Goal: Ask a question: Seek information or help from site administrators or community

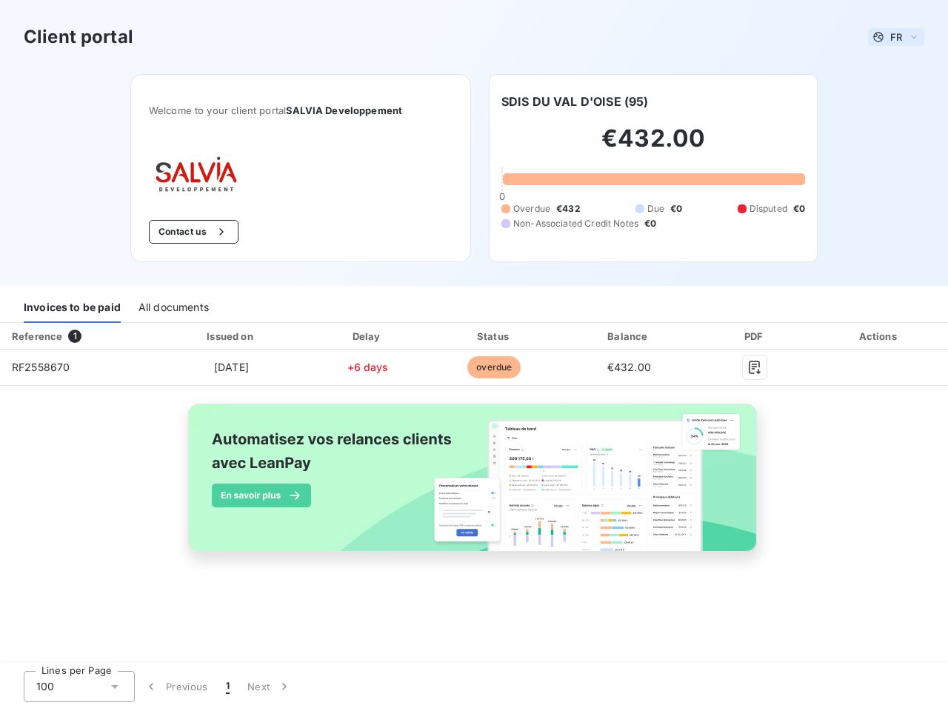
click at [897, 37] on span "FR" at bounding box center [897, 37] width 12 height 12
click at [192, 232] on button "Contact us" at bounding box center [194, 232] width 90 height 24
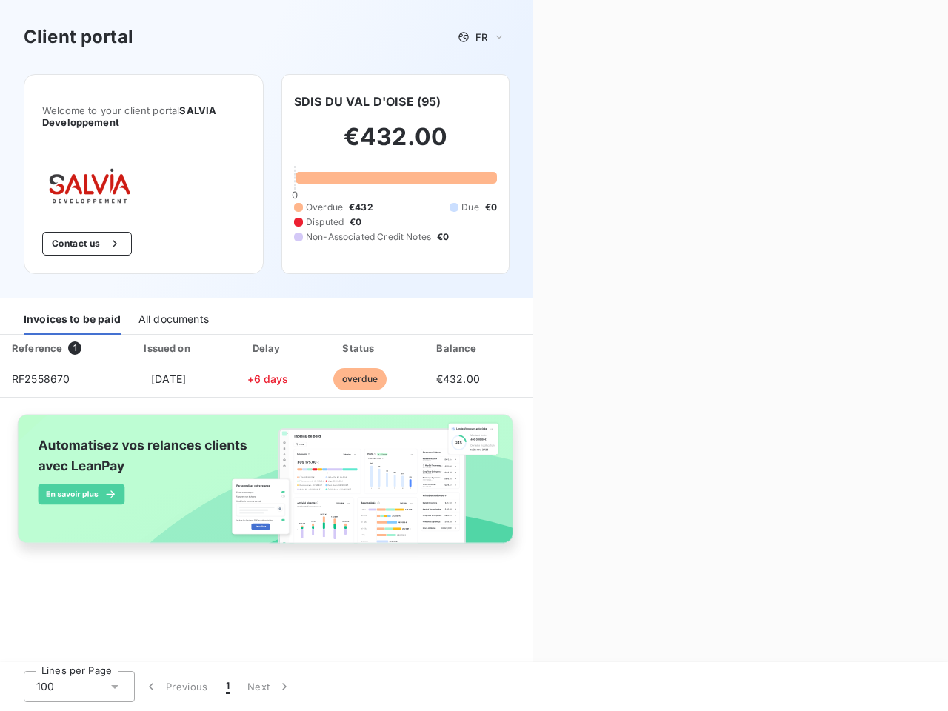
click at [575, 102] on div "Contact us Fill out the form below, and a member of our team will get back to y…" at bounding box center [740, 355] width 415 height 711
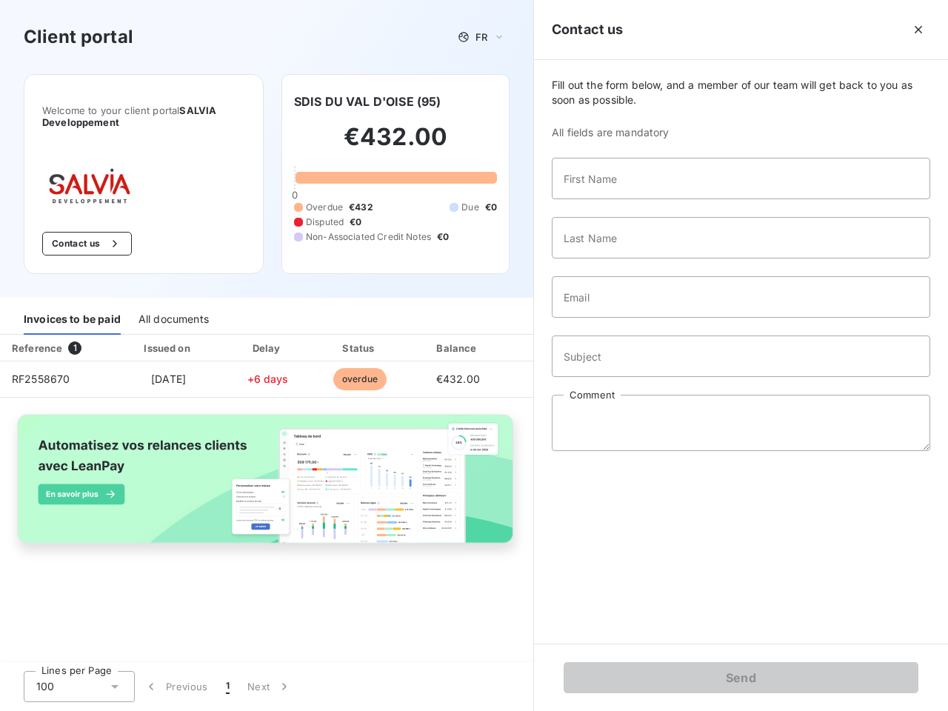
click at [72, 307] on div "Invoices to be paid" at bounding box center [72, 319] width 97 height 31
click at [173, 307] on div "All documents" at bounding box center [174, 319] width 70 height 31
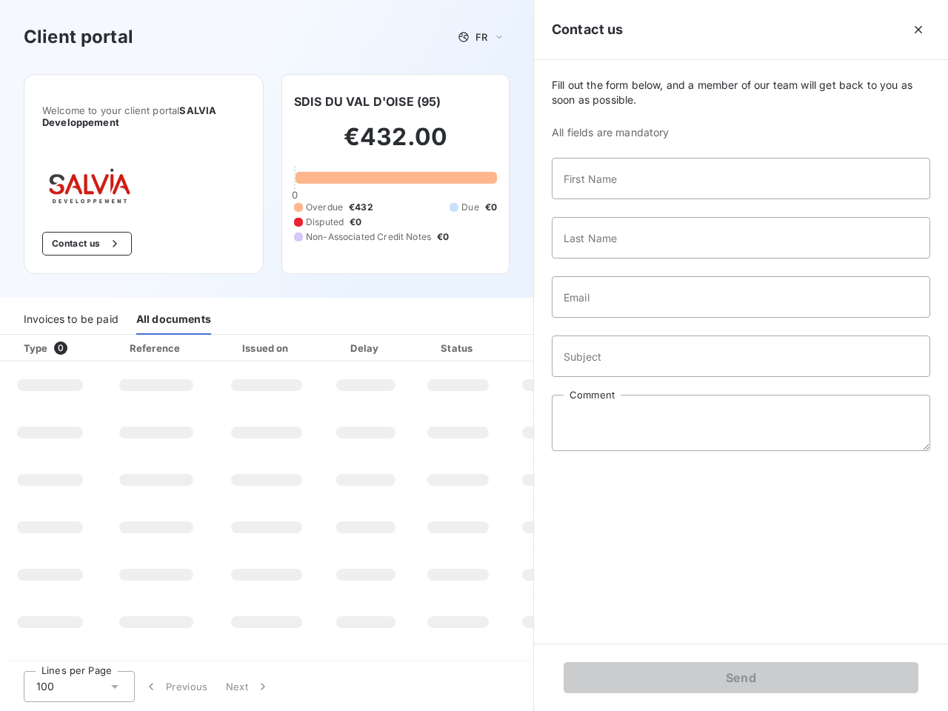
click at [78, 336] on th "Type 0" at bounding box center [50, 348] width 100 height 27
click at [230, 336] on th "Issued on" at bounding box center [267, 348] width 108 height 27
click at [368, 336] on th "Delay" at bounding box center [366, 348] width 90 height 27
click at [494, 336] on th "Status" at bounding box center [458, 348] width 94 height 27
click at [629, 336] on input "Subject" at bounding box center [741, 356] width 379 height 41
